Goal: Information Seeking & Learning: Understand process/instructions

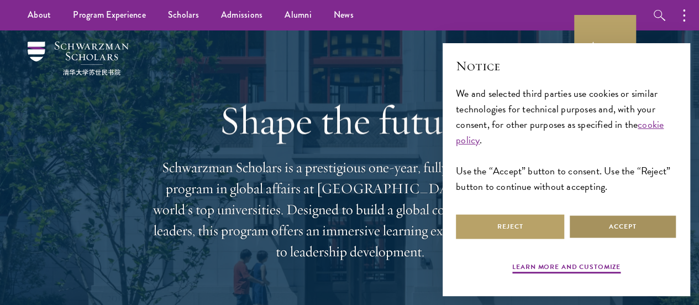
click at [634, 215] on button "Accept" at bounding box center [623, 226] width 108 height 25
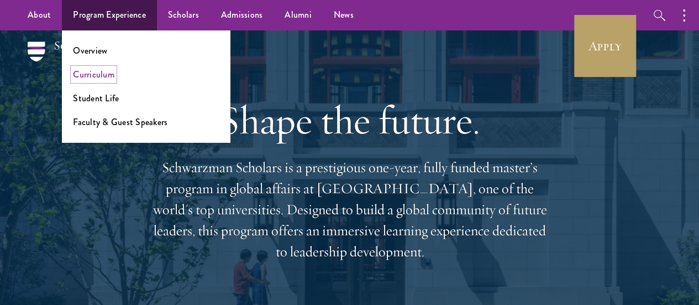
click at [100, 78] on link "Curriculum" at bounding box center [93, 74] width 41 height 13
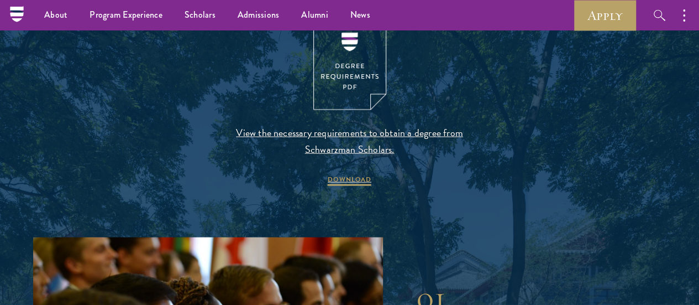
scroll to position [1183, 0]
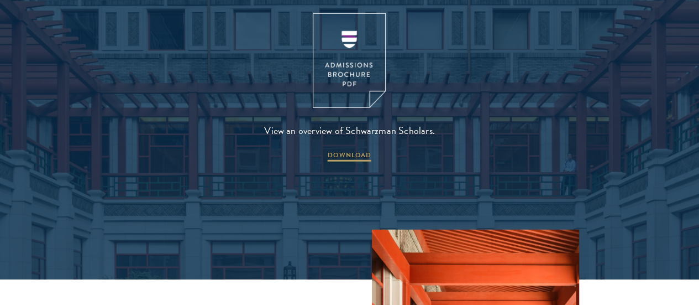
scroll to position [1485, 0]
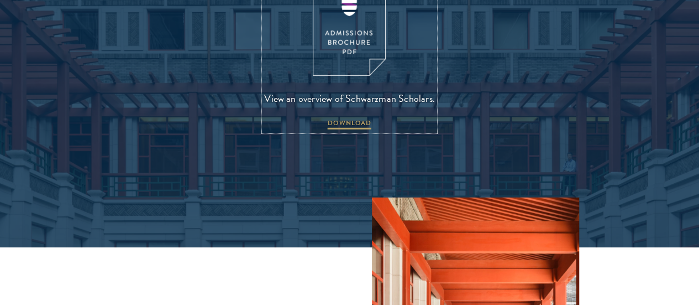
click at [360, 69] on img at bounding box center [349, 28] width 73 height 95
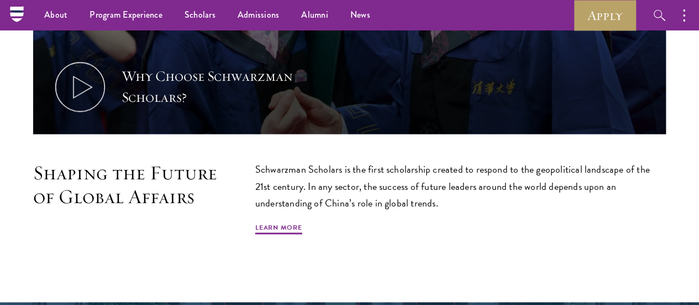
scroll to position [550, 0]
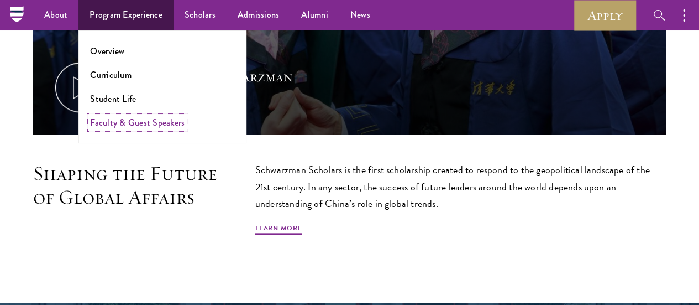
click at [148, 122] on link "Faculty & Guest Speakers" at bounding box center [137, 122] width 95 height 13
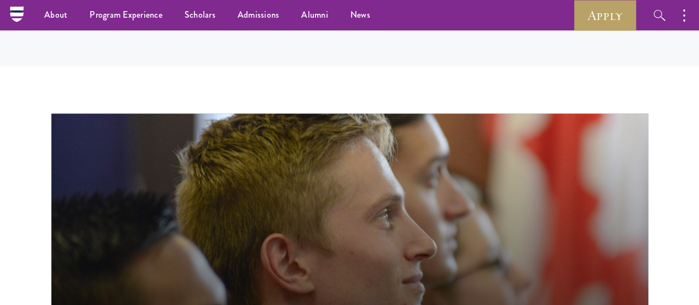
scroll to position [4600, 0]
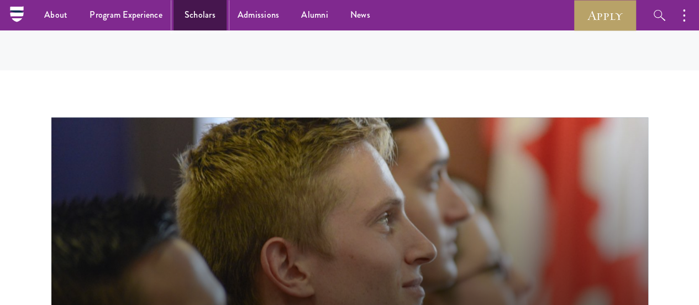
click at [207, 16] on link "Scholars" at bounding box center [200, 15] width 53 height 30
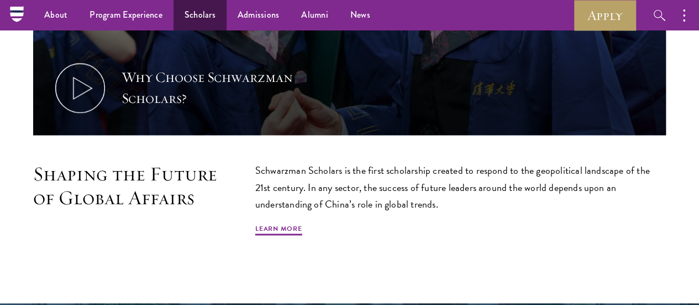
scroll to position [550, 0]
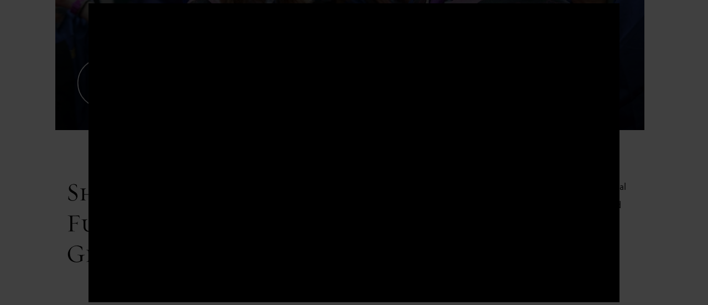
click at [57, 106] on div at bounding box center [354, 152] width 708 height 305
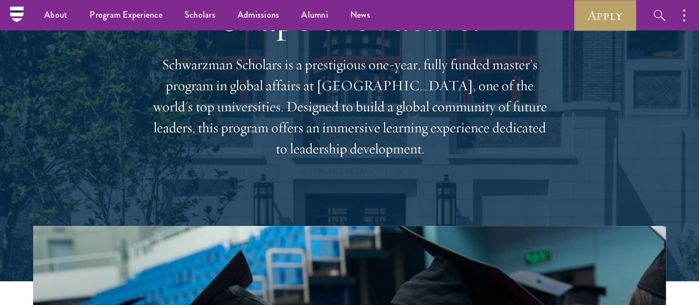
scroll to position [0, 0]
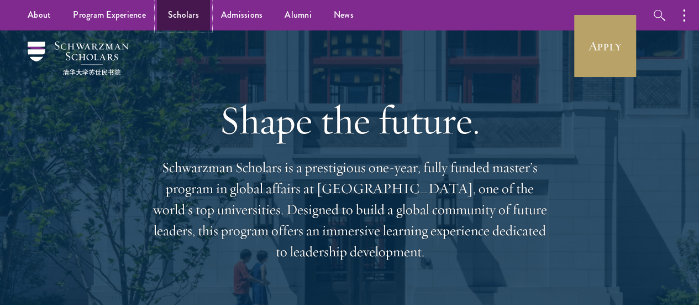
click at [177, 20] on link "Scholars" at bounding box center [183, 15] width 53 height 30
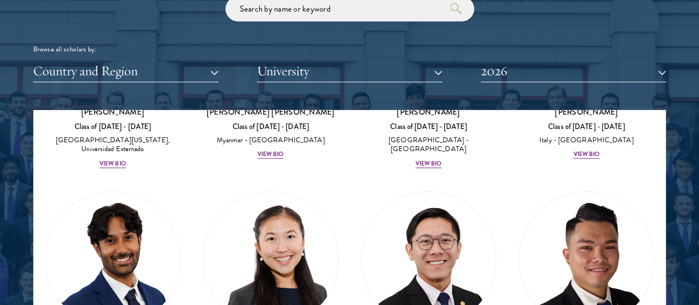
scroll to position [1332, 0]
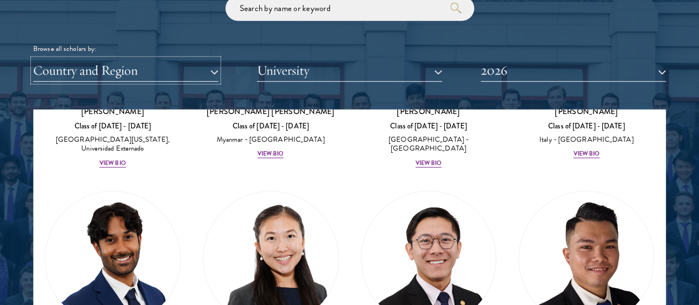
click at [218, 59] on button "Country and Region" at bounding box center [125, 70] width 185 height 23
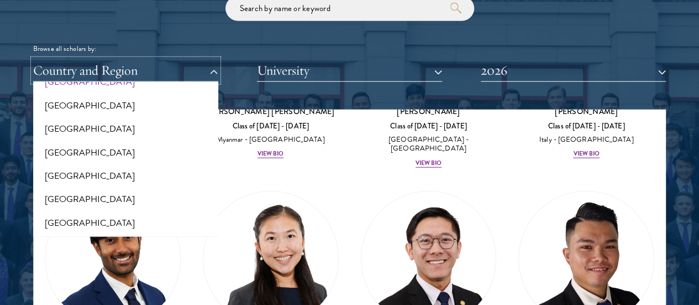
scroll to position [70, 0]
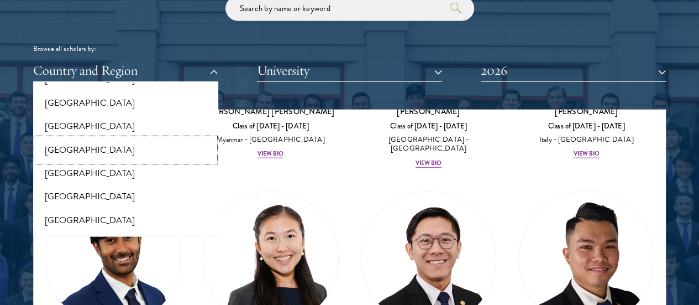
click at [124, 138] on button "[GEOGRAPHIC_DATA]" at bounding box center [125, 149] width 179 height 23
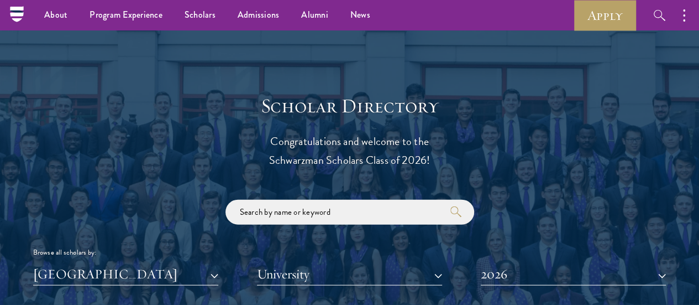
scroll to position [1124, 0]
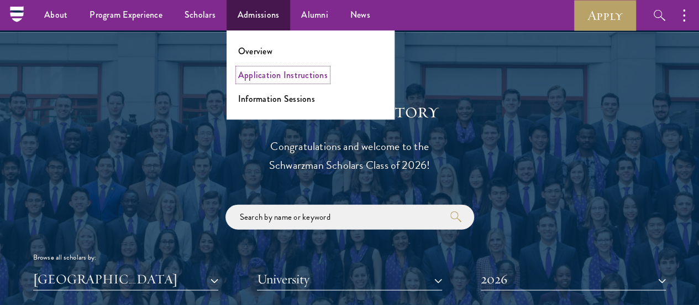
click at [268, 77] on link "Application Instructions" at bounding box center [283, 75] width 90 height 13
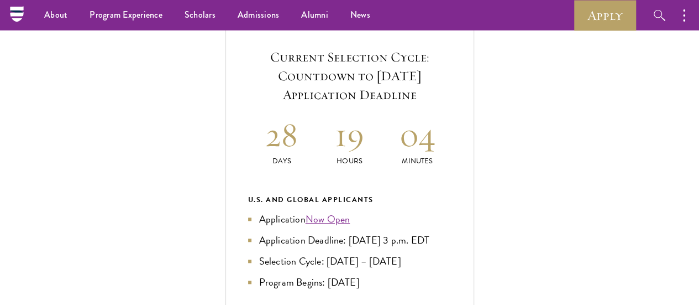
scroll to position [390, 0]
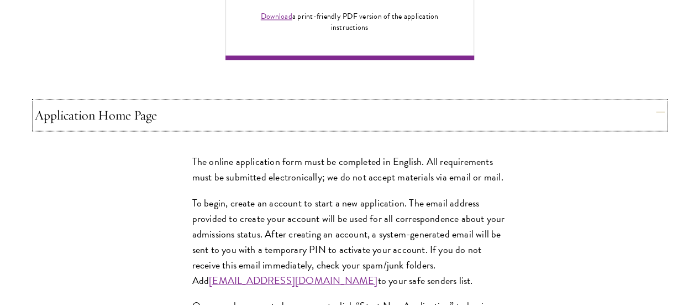
scroll to position [868, 0]
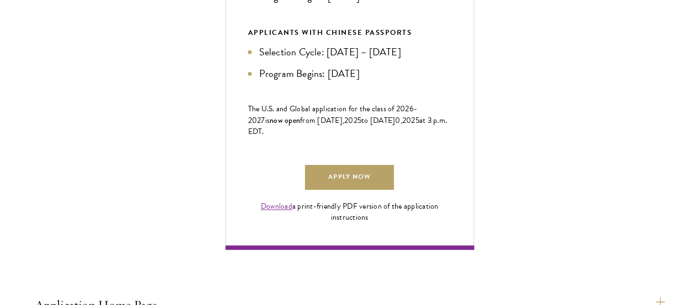
scroll to position [680, 0]
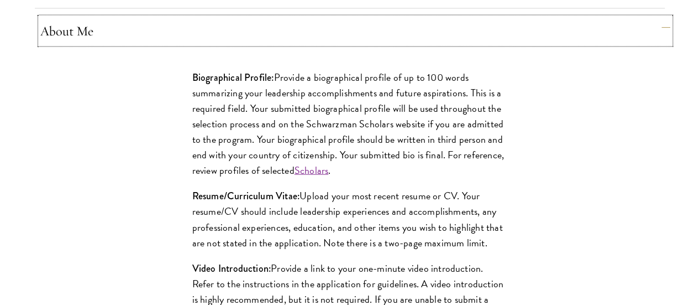
scroll to position [1041, 0]
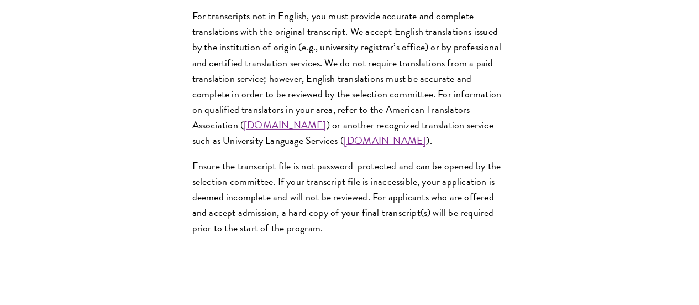
scroll to position [1861, 0]
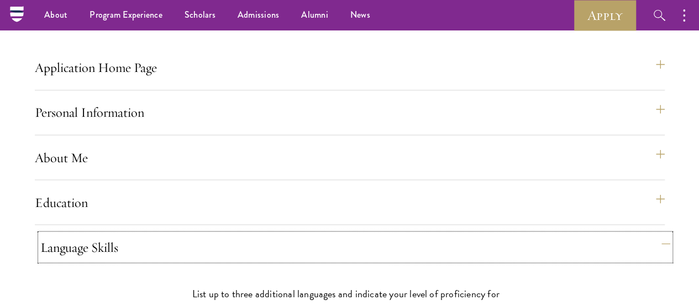
scroll to position [914, 0]
